Goal: Information Seeking & Learning: Understand process/instructions

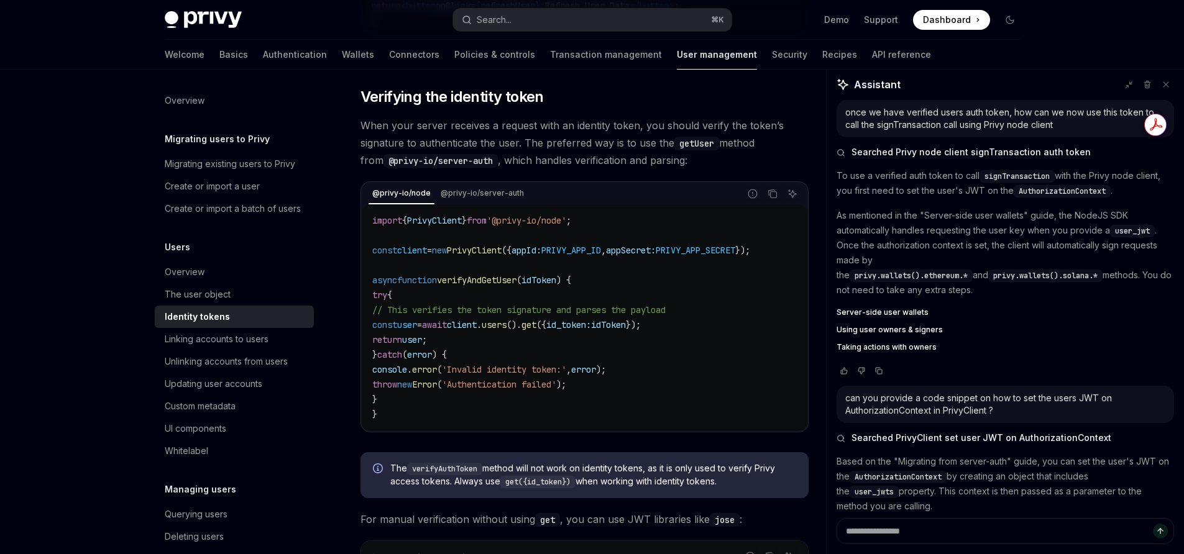
scroll to position [1648, 0]
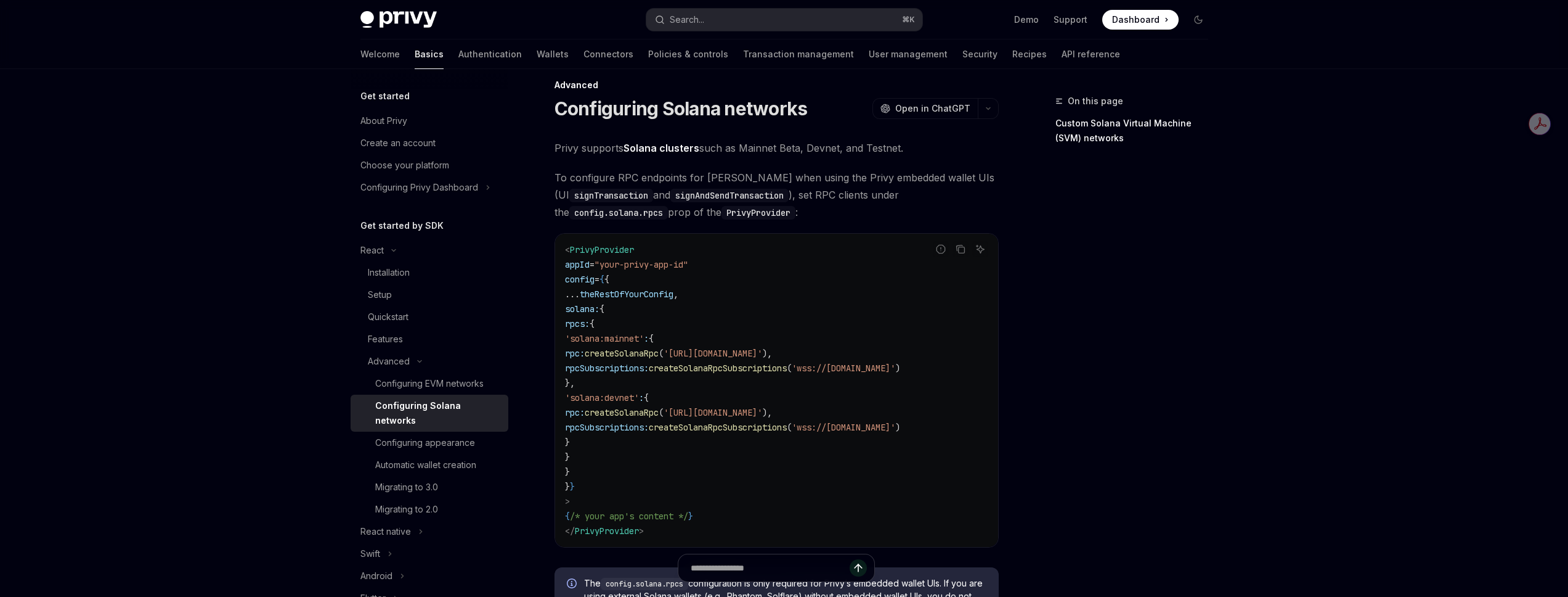
scroll to position [18, 0]
click at [417, 380] on div "Configuring EVM networks" at bounding box center [428, 383] width 108 height 15
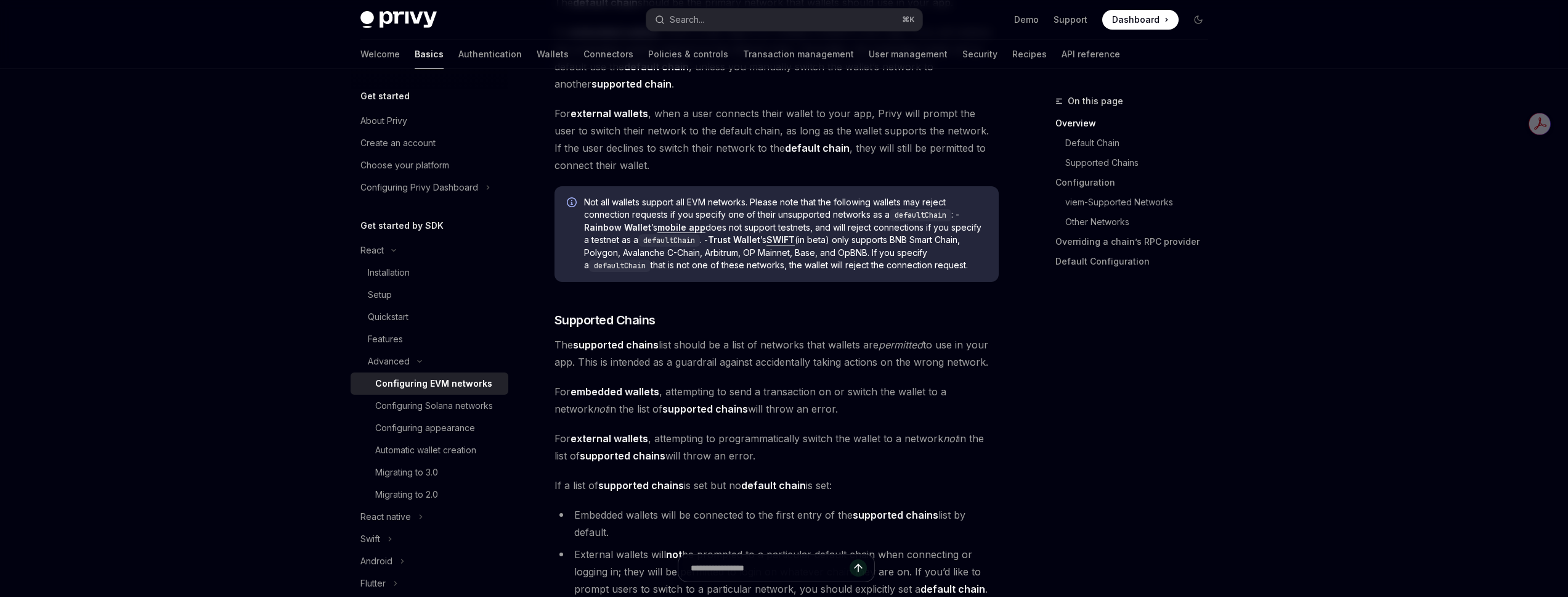
scroll to position [541, 0]
click at [435, 406] on div "Configuring Solana networks" at bounding box center [433, 405] width 118 height 15
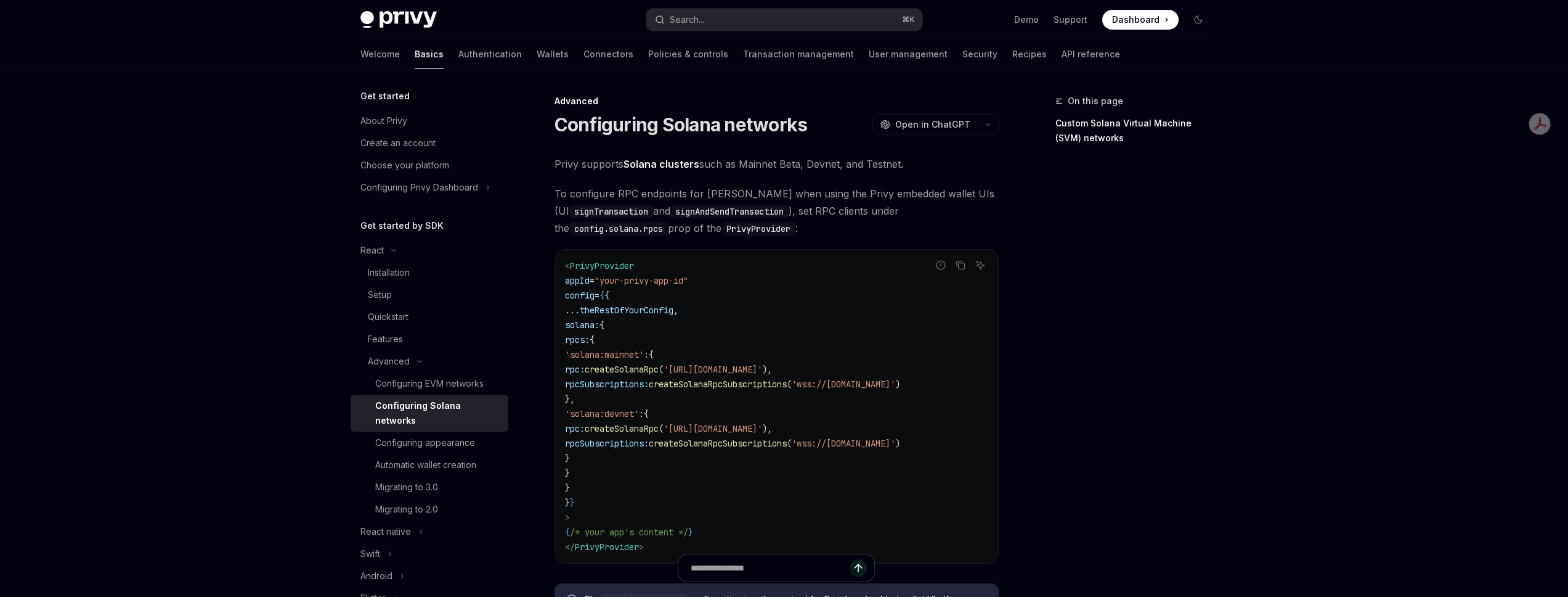
drag, startPoint x: 620, startPoint y: 459, endPoint x: 617, endPoint y: 346, distance: 113.0
click at [617, 346] on code "< PrivyProvider appId = "your-privy-app-id" config = { { ... theRestOfYourConfi…" at bounding box center [776, 406] width 423 height 296
click at [640, 341] on code "< PrivyProvider appId = "your-privy-app-id" config = { { ... theRestOfYourConfi…" at bounding box center [776, 406] width 423 height 296
drag, startPoint x: 627, startPoint y: 341, endPoint x: 617, endPoint y: 473, distance: 132.4
click at [617, 473] on code "< PrivyProvider appId = "your-privy-app-id" config = { { ... theRestOfYourConfi…" at bounding box center [776, 406] width 423 height 296
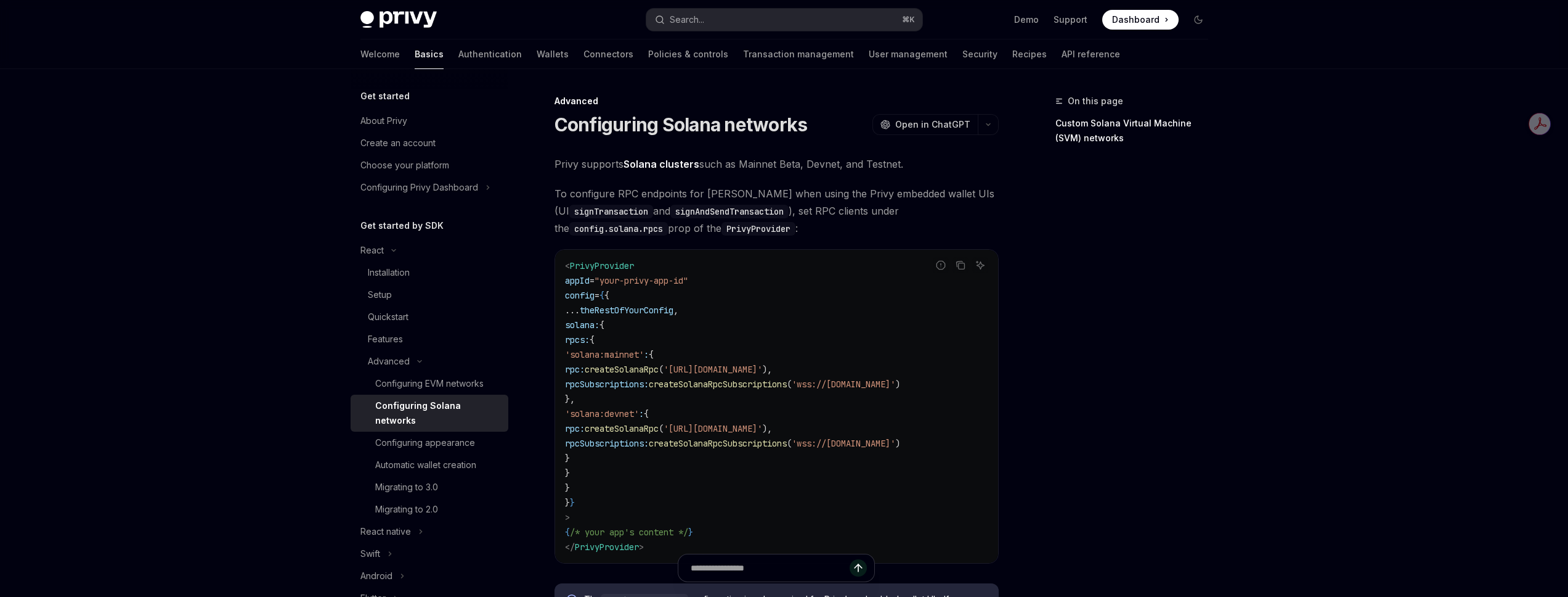
copy code "{ 'solana:mainnet' : { rpc: createSolanaRpc ( '[URL][DOMAIN_NAME]' ), rpcSubscr…"
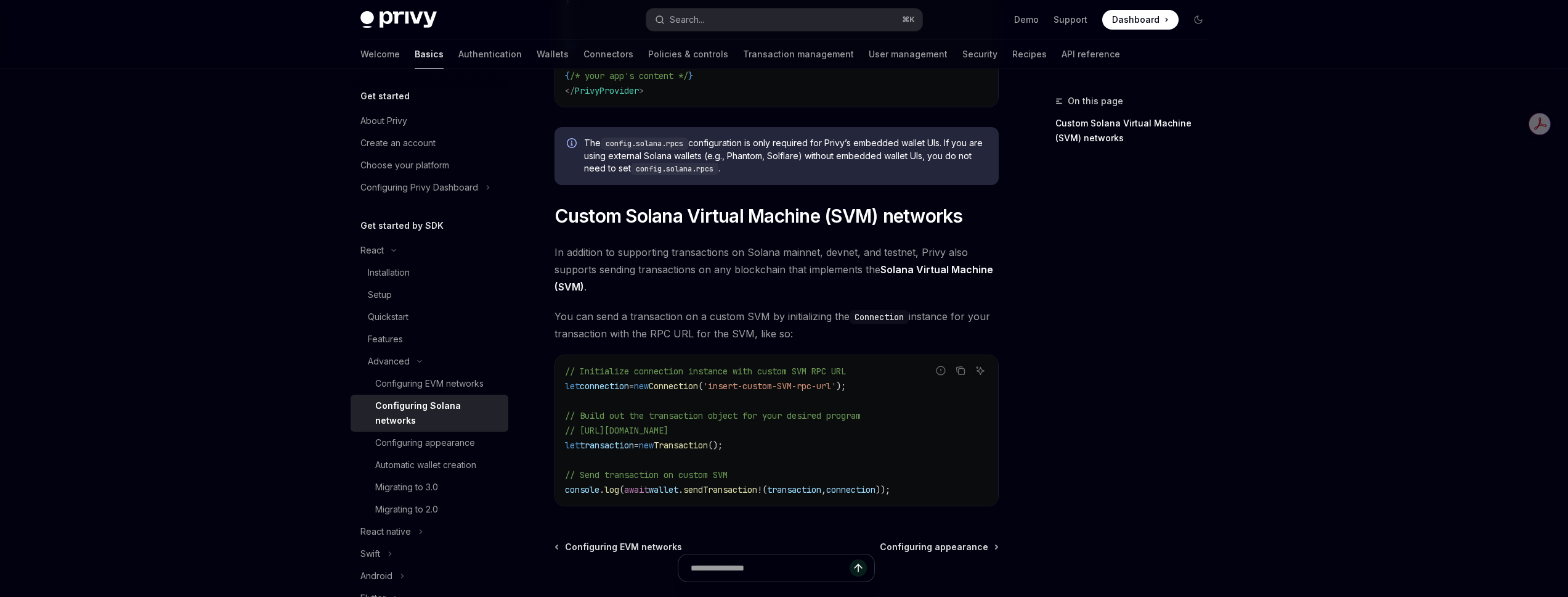
scroll to position [34, 0]
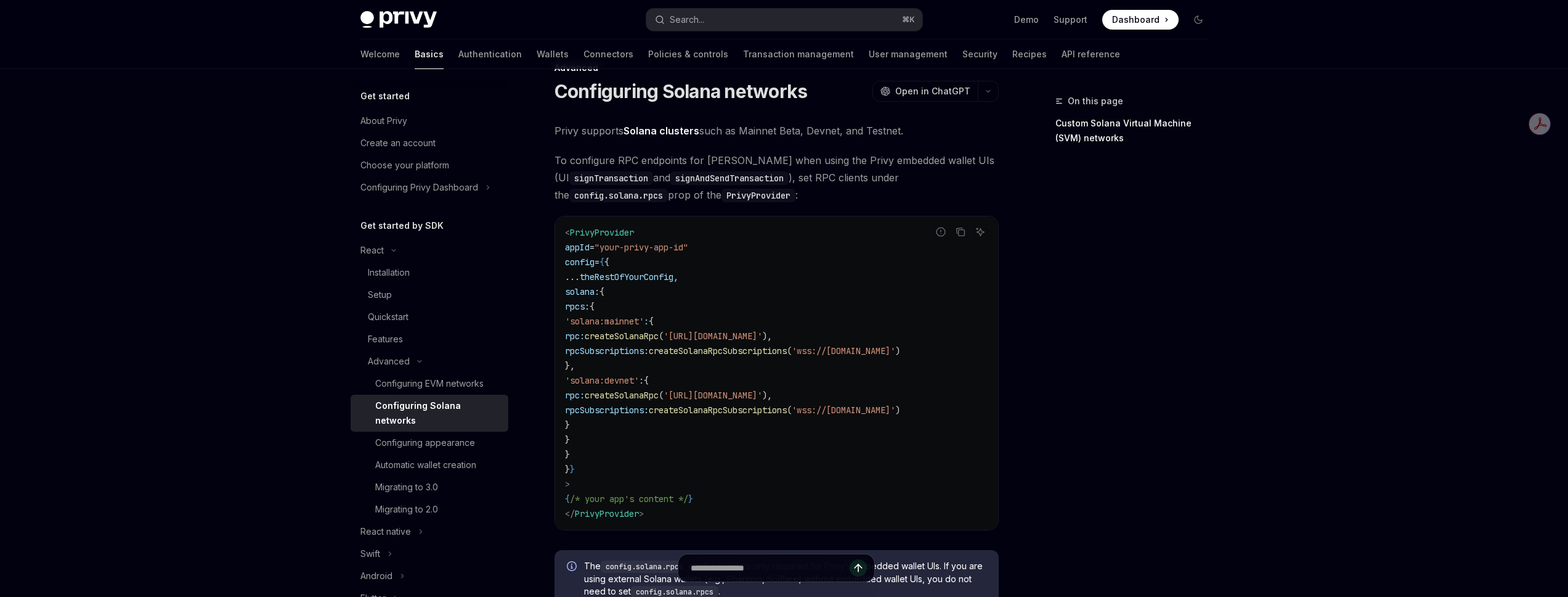
type textarea "*"
click at [1107, 302] on div "On this page Custom Solana Virtual Machine (SVM) networks" at bounding box center [1124, 344] width 187 height 503
